Goal: Transaction & Acquisition: Purchase product/service

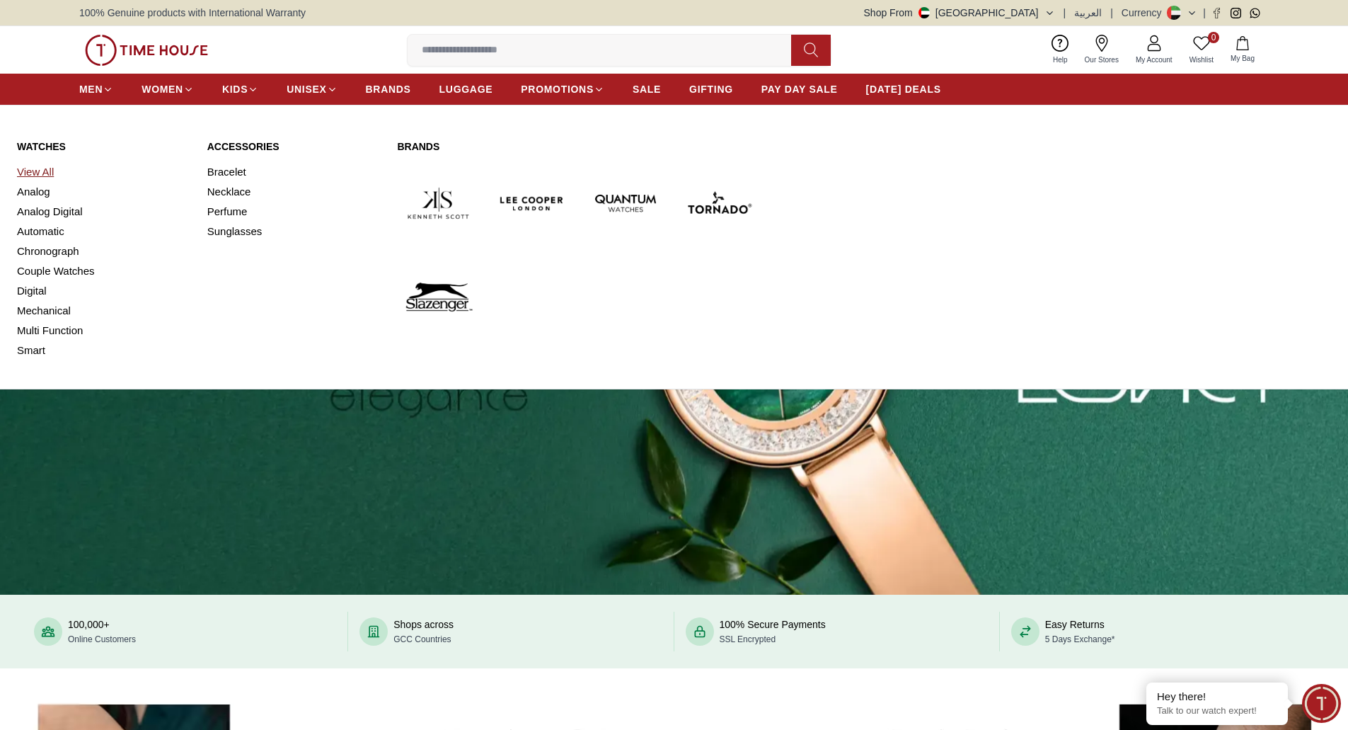
click at [29, 166] on link "View All" at bounding box center [103, 172] width 173 height 20
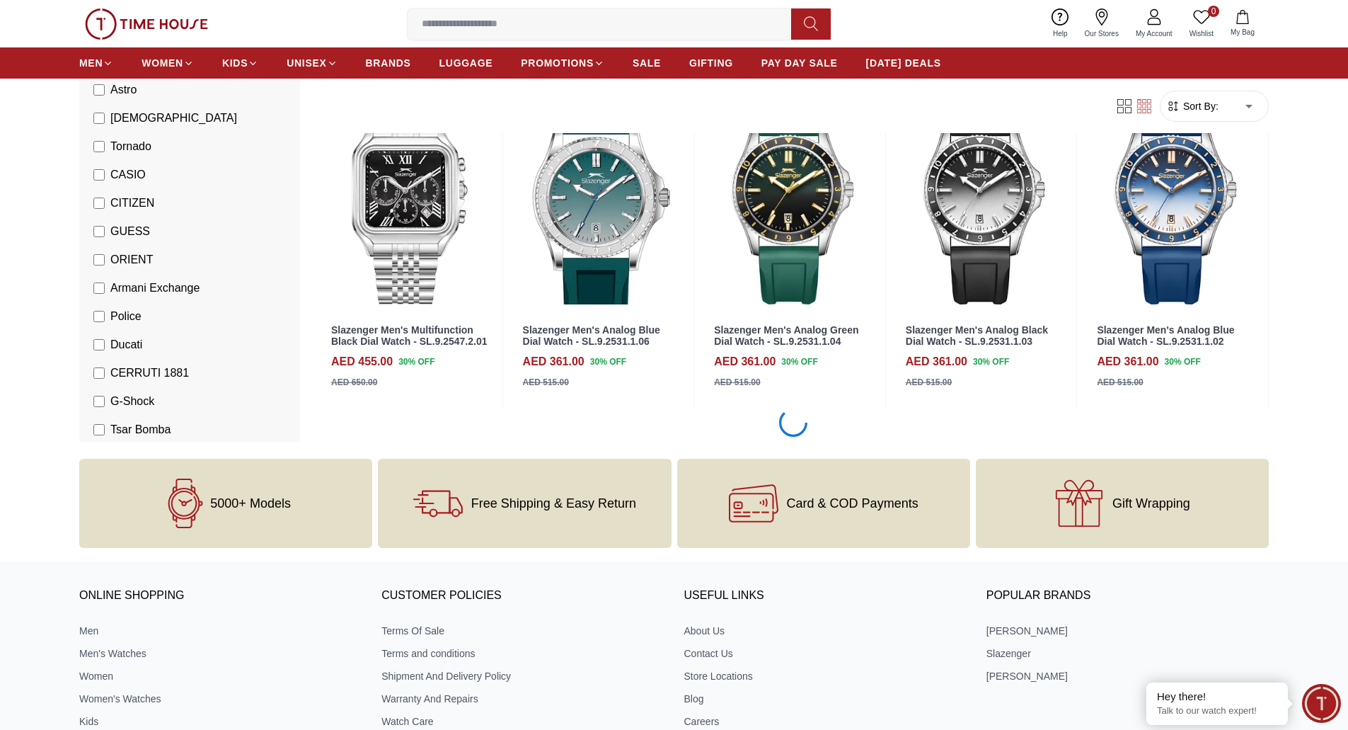
scroll to position [1277, 0]
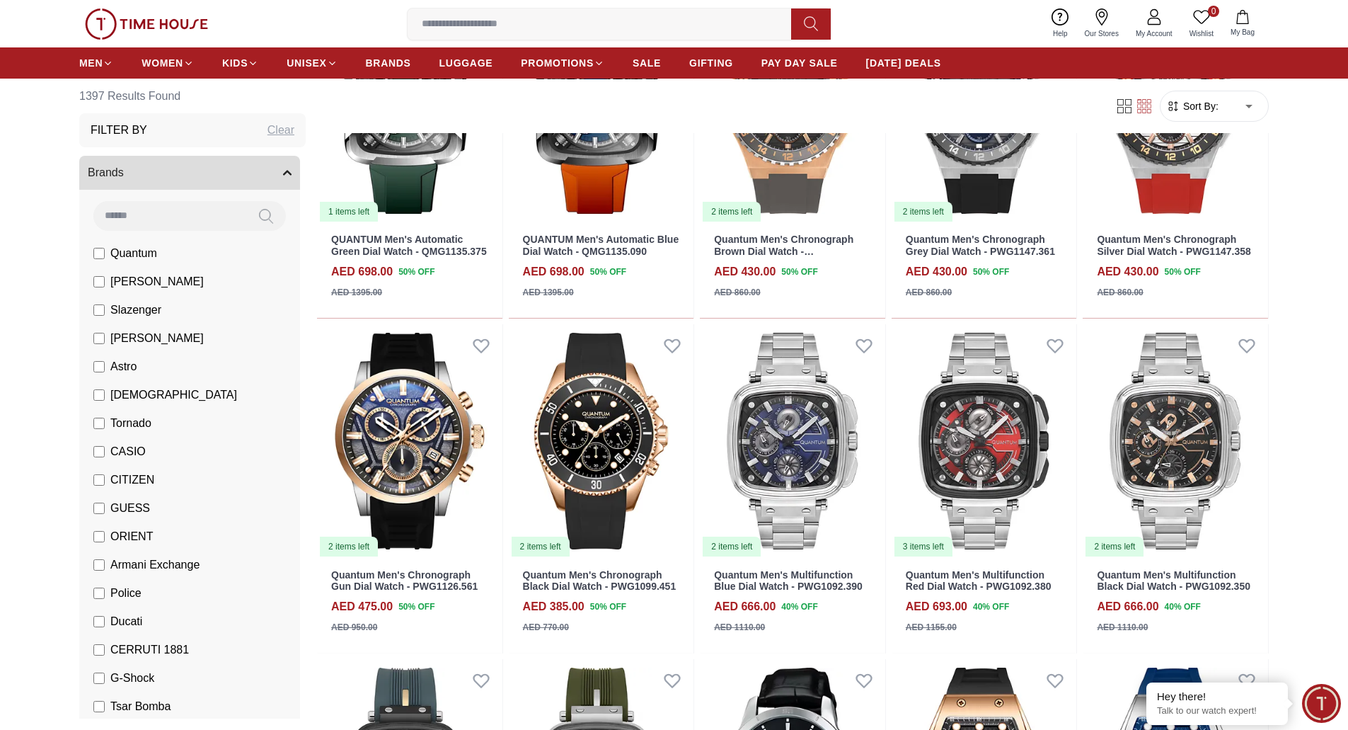
scroll to position [2554, 0]
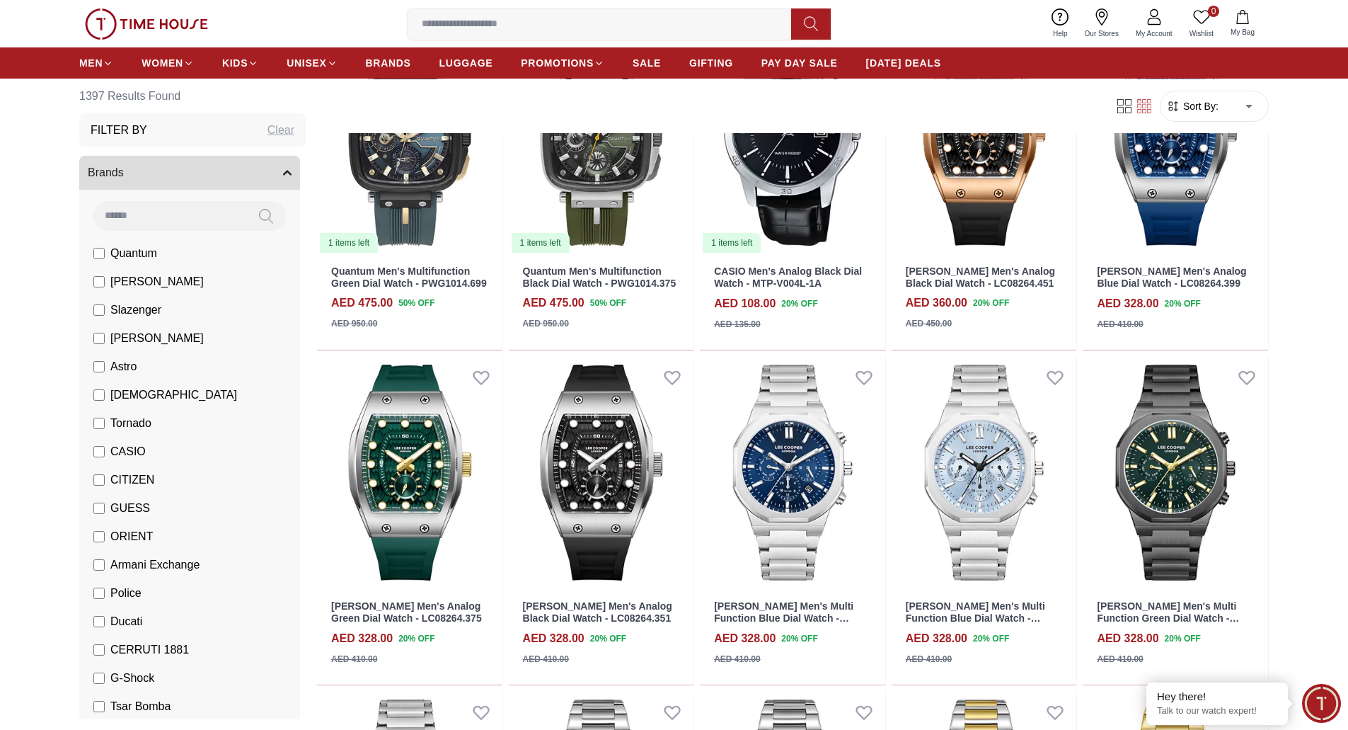
scroll to position [3192, 0]
